Goal: Find contact information

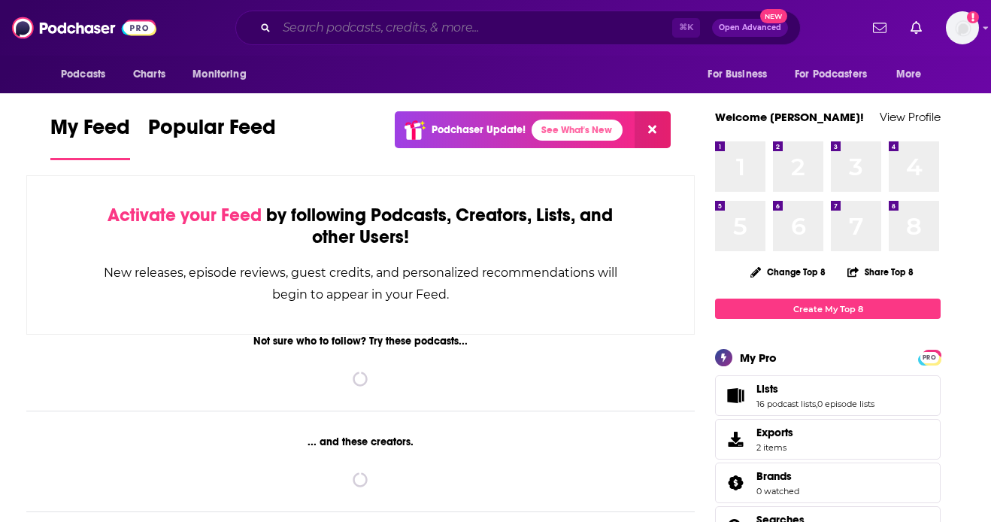
click at [332, 29] on input "Search podcasts, credits, & more..." at bounding box center [474, 28] width 395 height 24
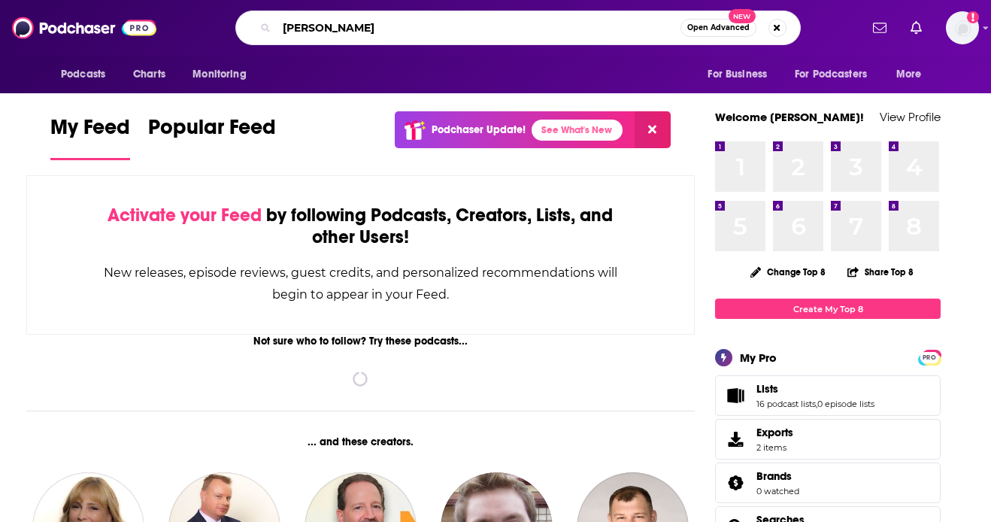
type input "[PERSON_NAME]"
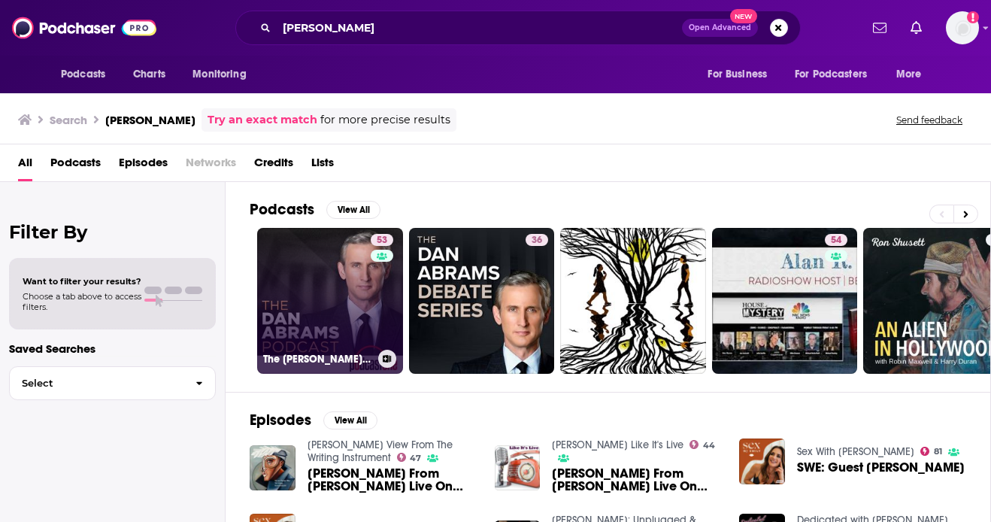
click at [368, 308] on link "53 The [PERSON_NAME] Podcast" at bounding box center [330, 301] width 146 height 146
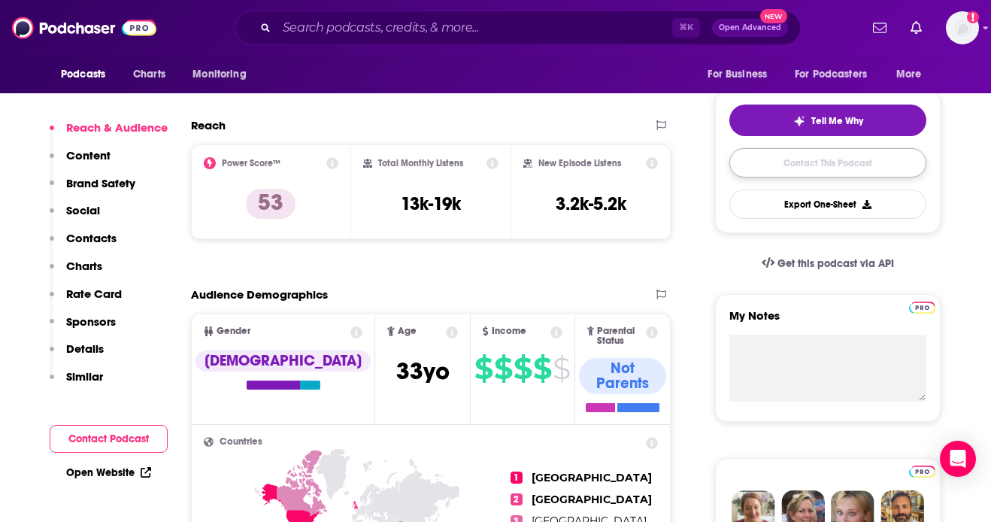
click at [808, 170] on link "Contact This Podcast" at bounding box center [827, 162] width 197 height 29
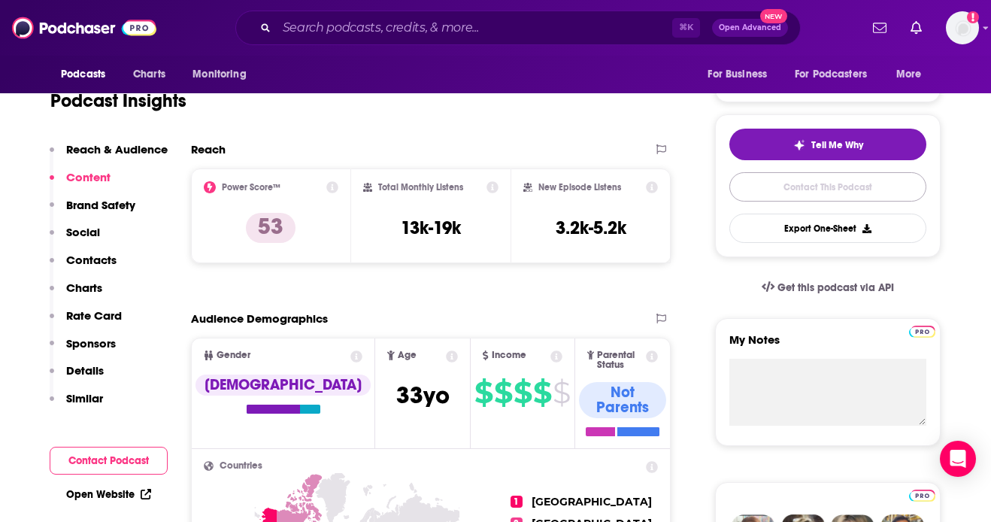
scroll to position [268, 0]
